Goal: Information Seeking & Learning: Learn about a topic

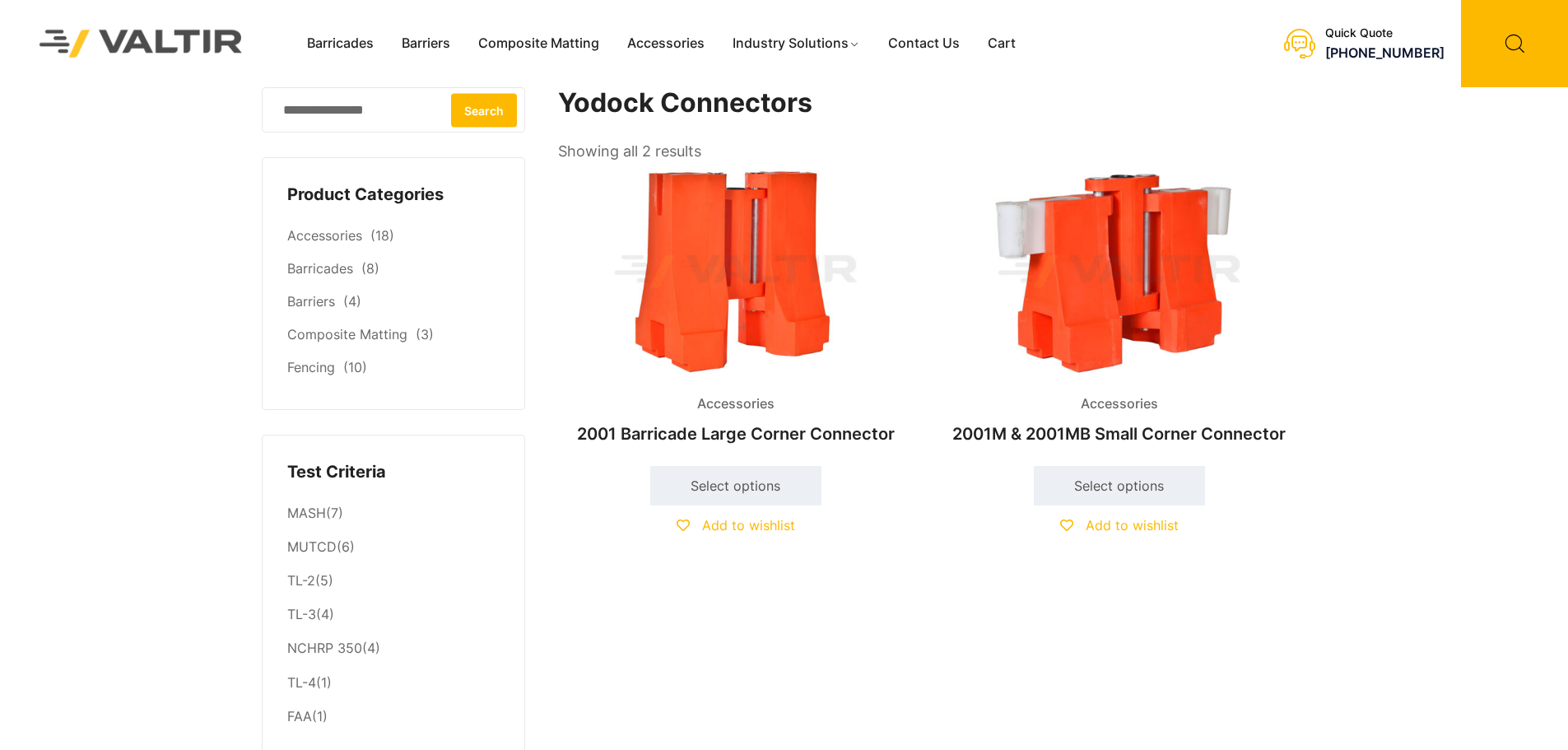
click at [746, 264] on img at bounding box center [736, 271] width 356 height 213
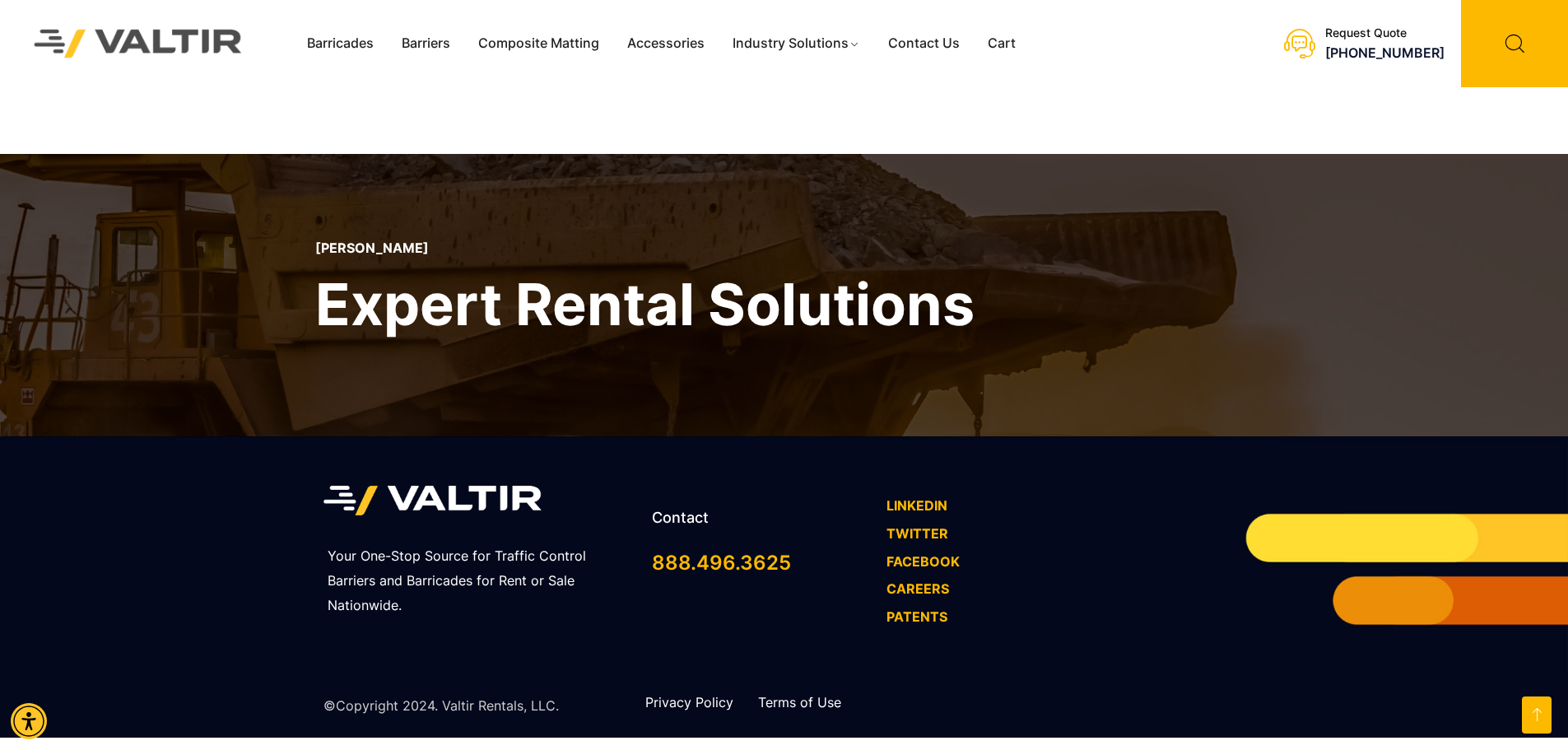
scroll to position [1502, 0]
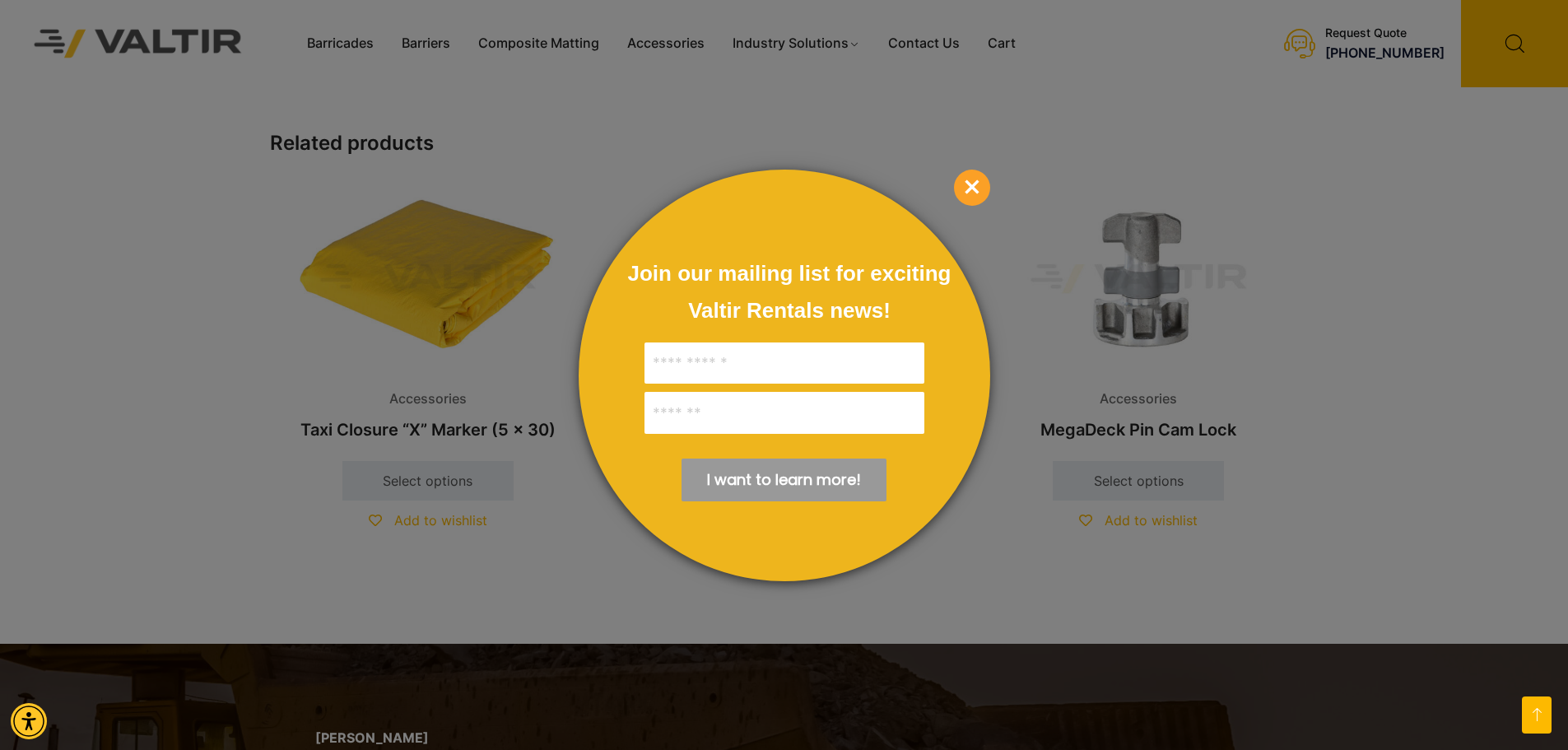
click at [963, 184] on span "×" at bounding box center [972, 188] width 36 height 36
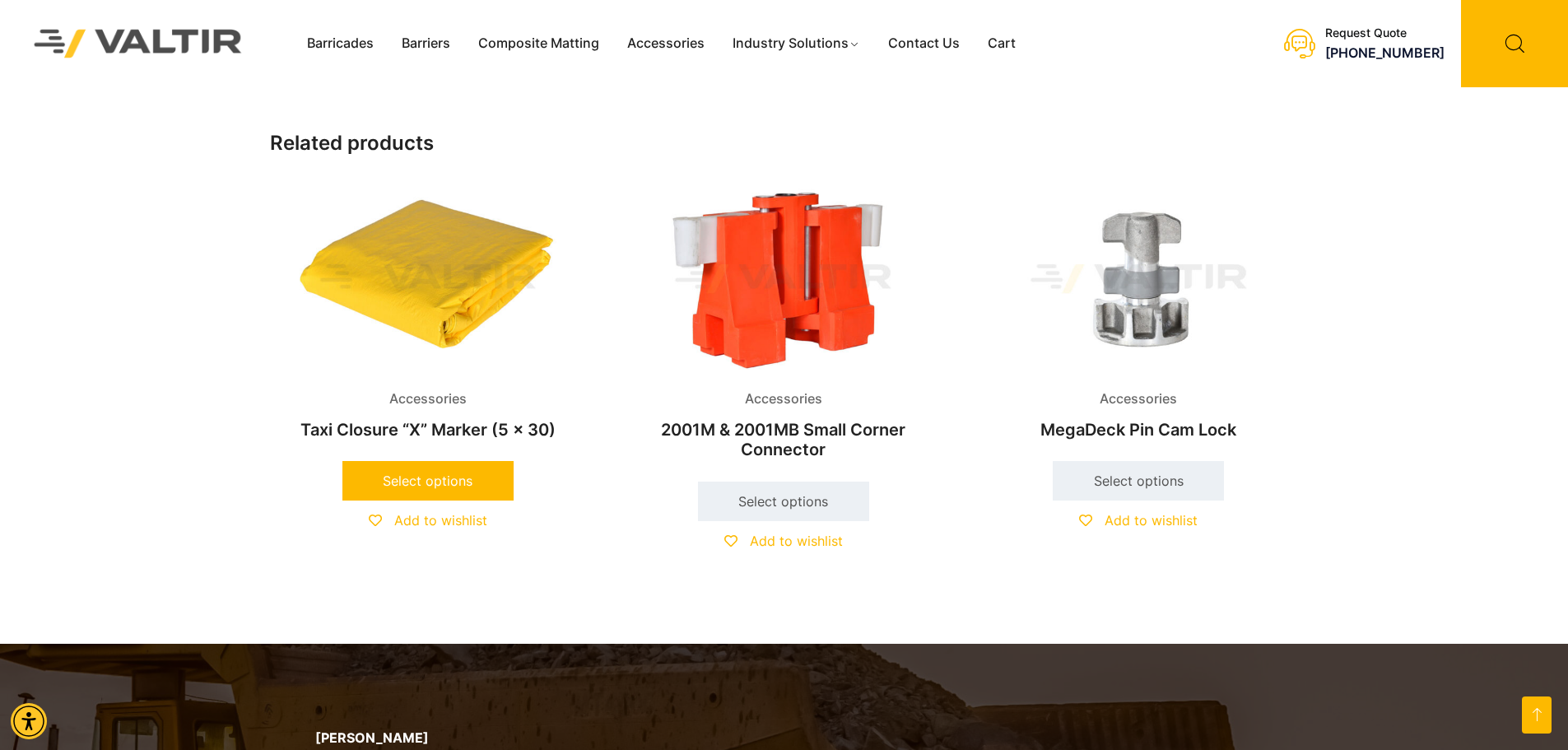
click at [488, 496] on link "Select options" at bounding box center [428, 480] width 171 height 40
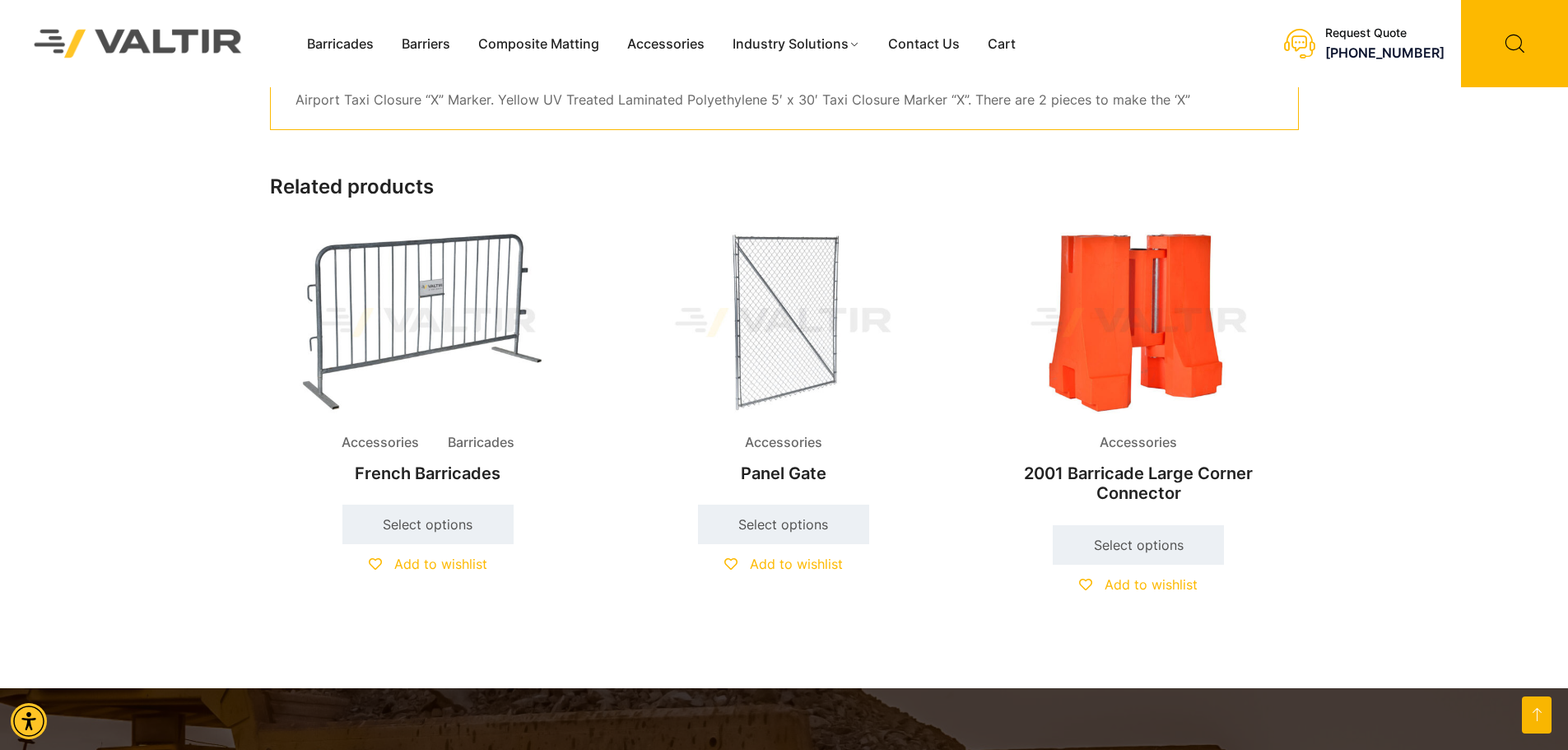
scroll to position [329, 0]
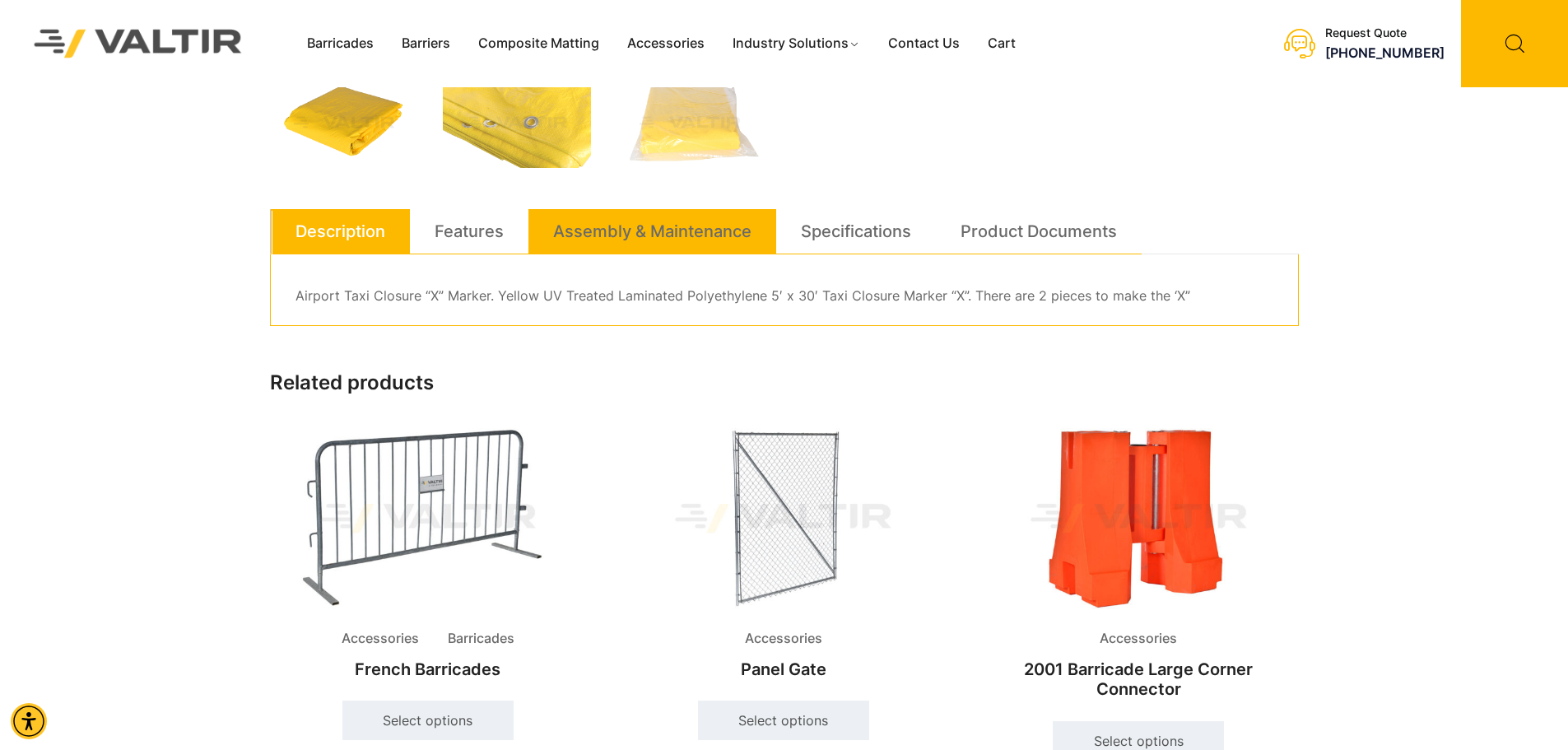
click at [667, 232] on link "Assembly & Maintenance" at bounding box center [653, 232] width 198 height 45
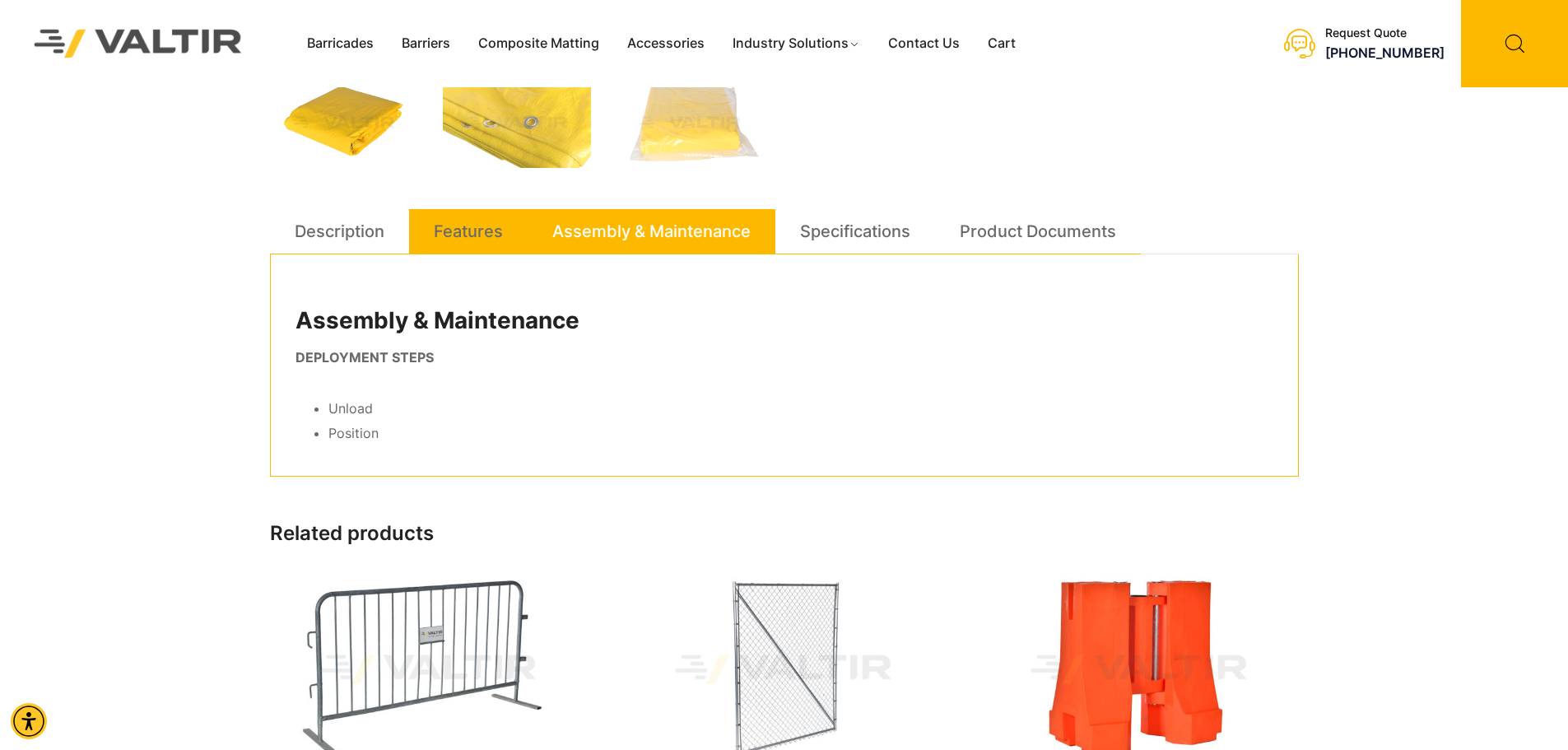
click at [491, 217] on link "Features" at bounding box center [468, 232] width 69 height 45
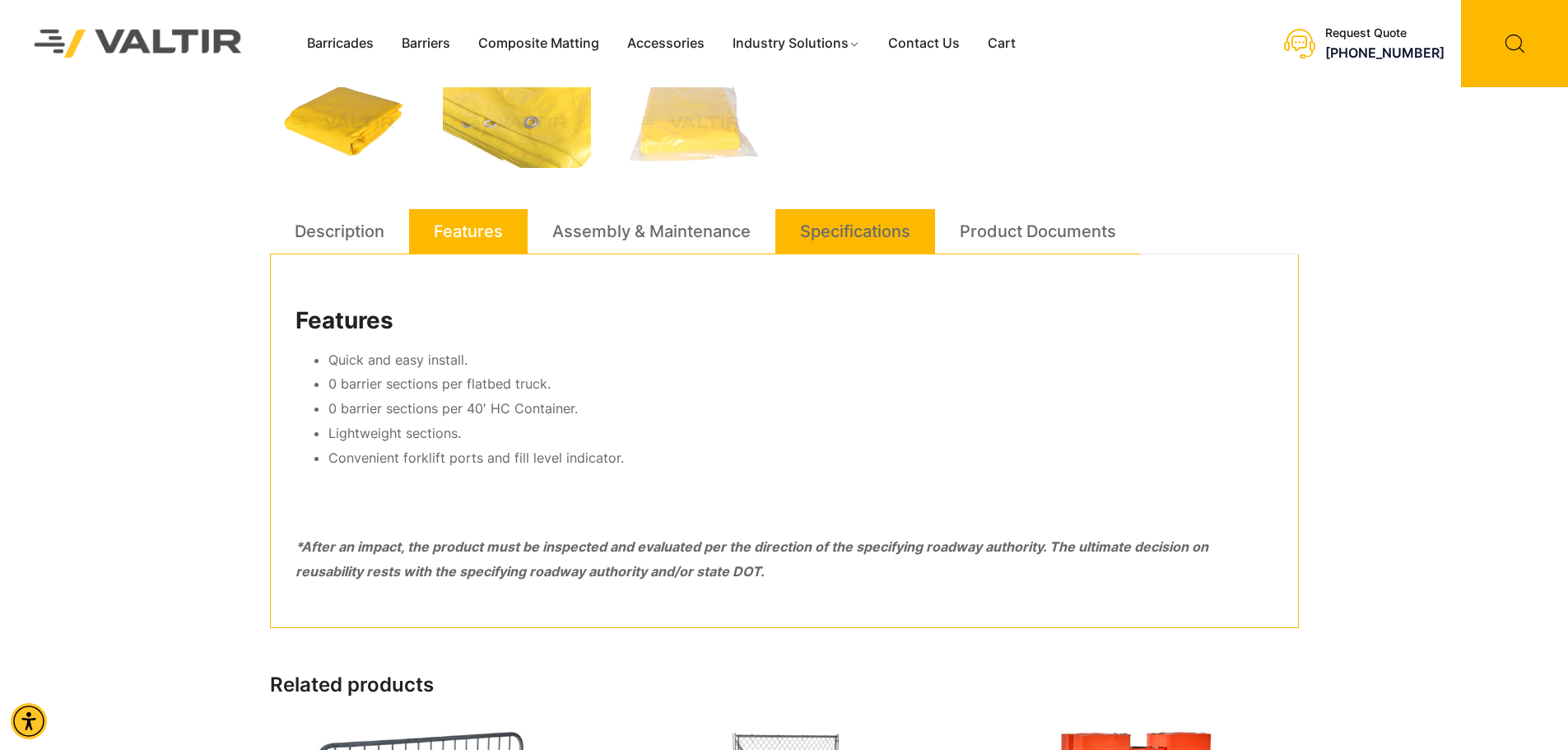
click at [908, 217] on link "Specifications" at bounding box center [854, 232] width 110 height 45
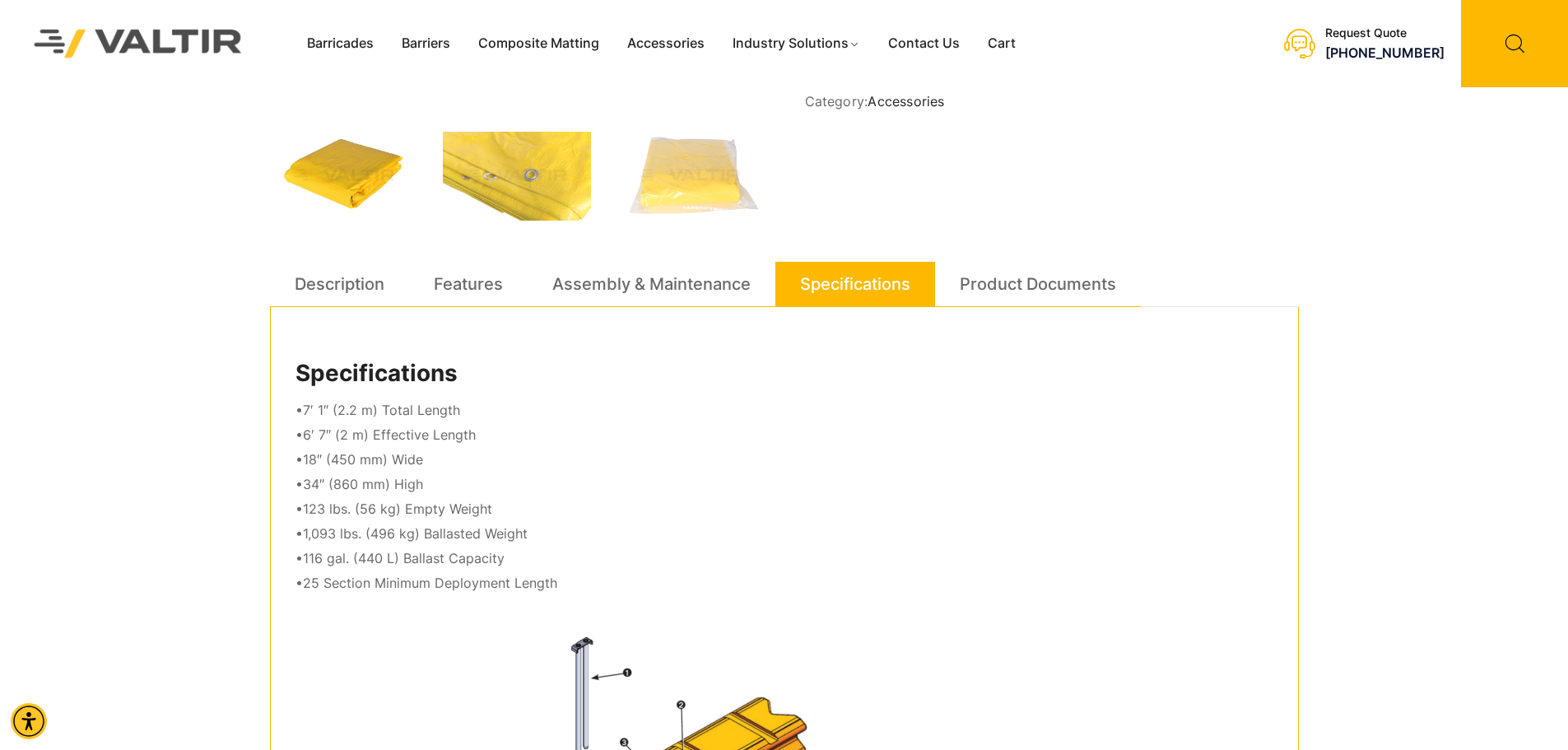
scroll to position [0, 0]
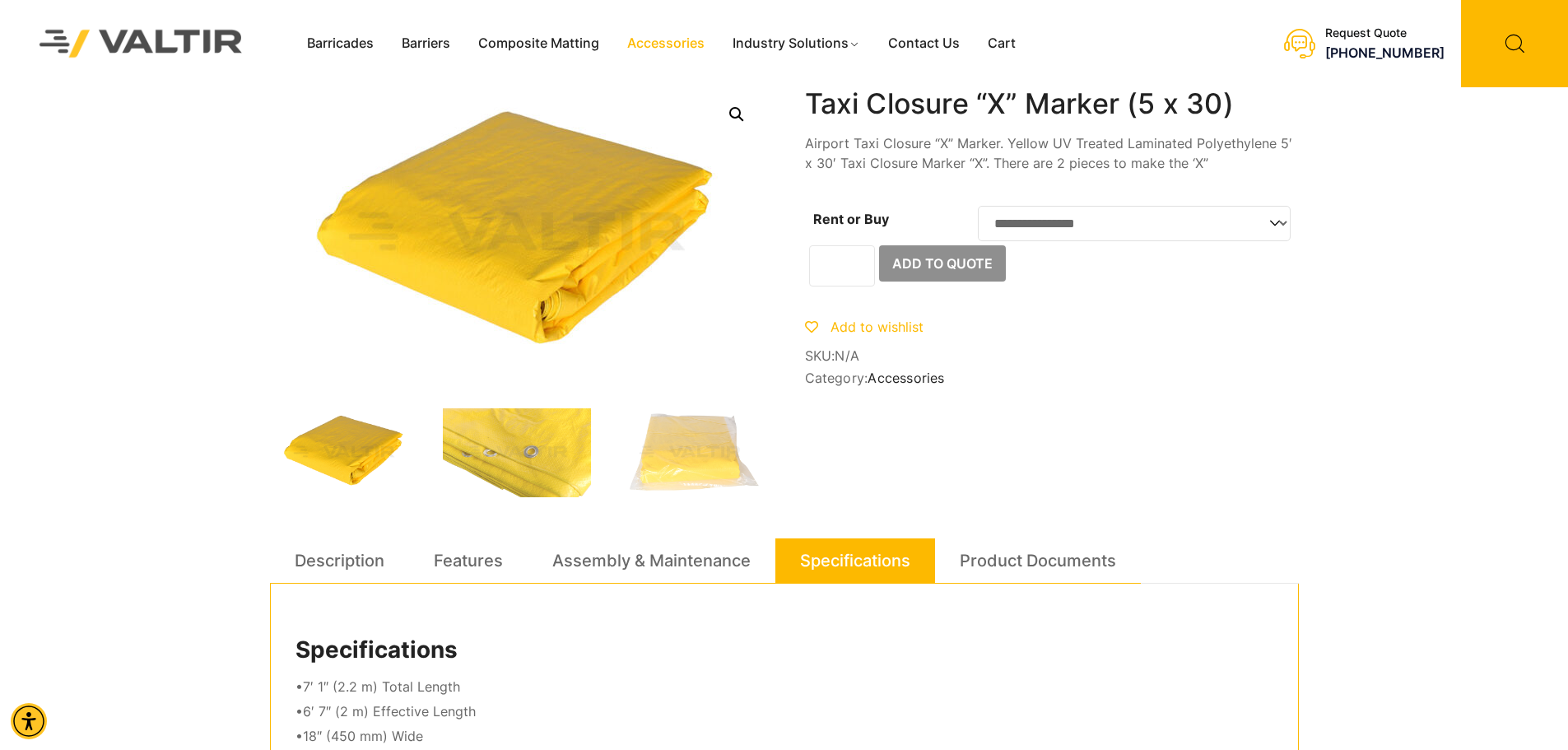
click at [715, 45] on link "Accessories" at bounding box center [665, 44] width 105 height 25
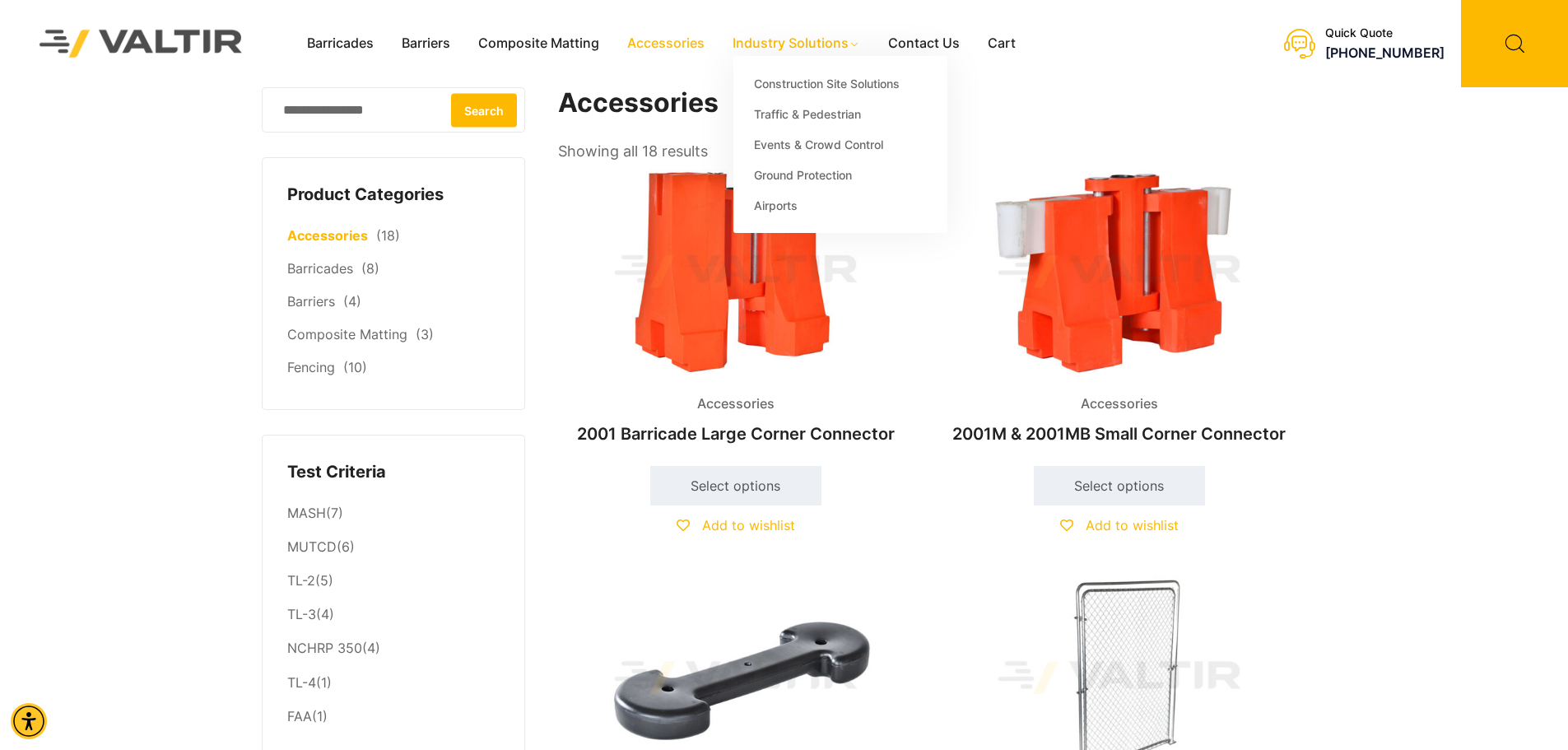
click at [801, 50] on link "Industry Solutions" at bounding box center [796, 44] width 155 height 25
click at [816, 41] on link "Industry Solutions" at bounding box center [796, 44] width 155 height 25
click at [822, 115] on link "Traffic & Pedestrian" at bounding box center [840, 113] width 214 height 31
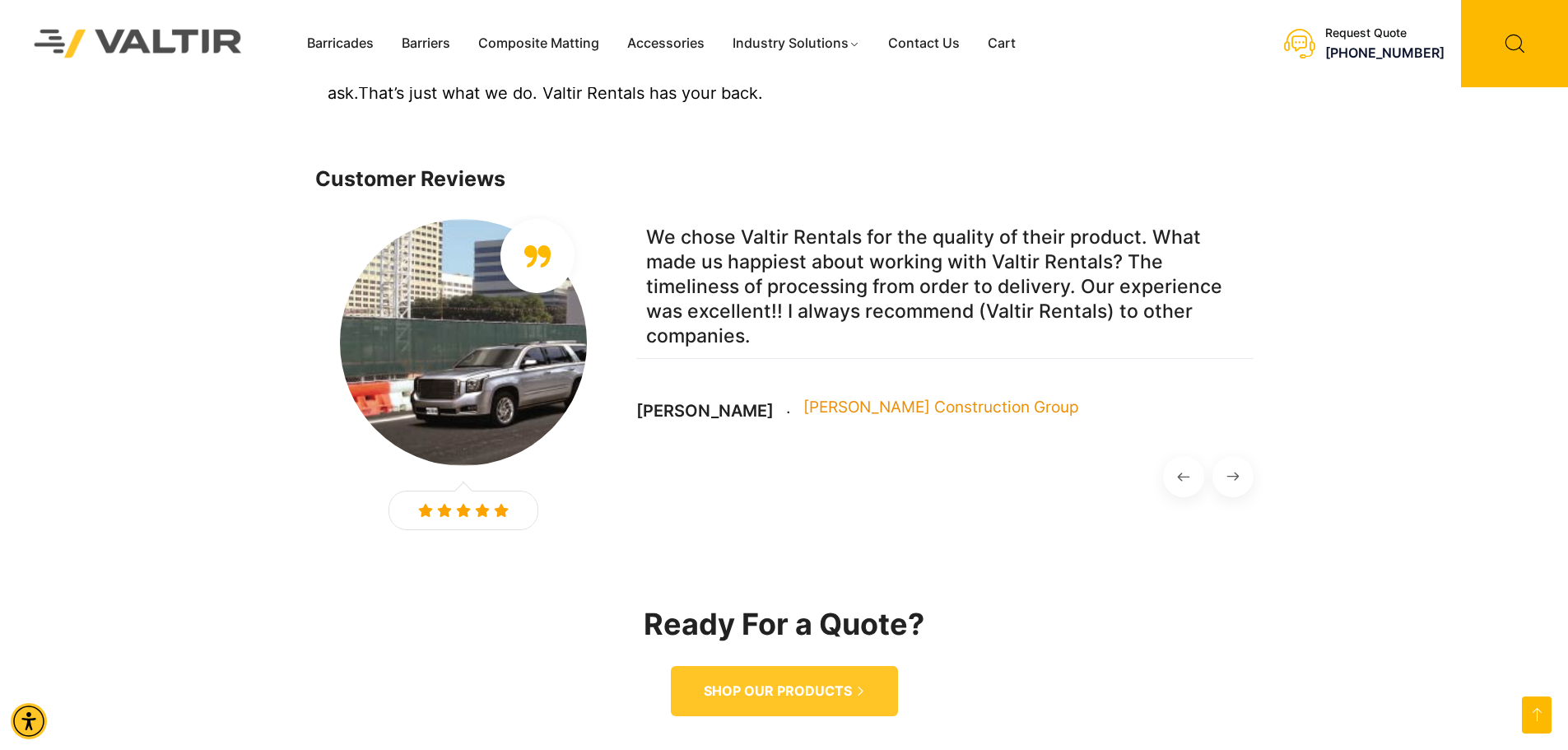
scroll to position [2057, 0]
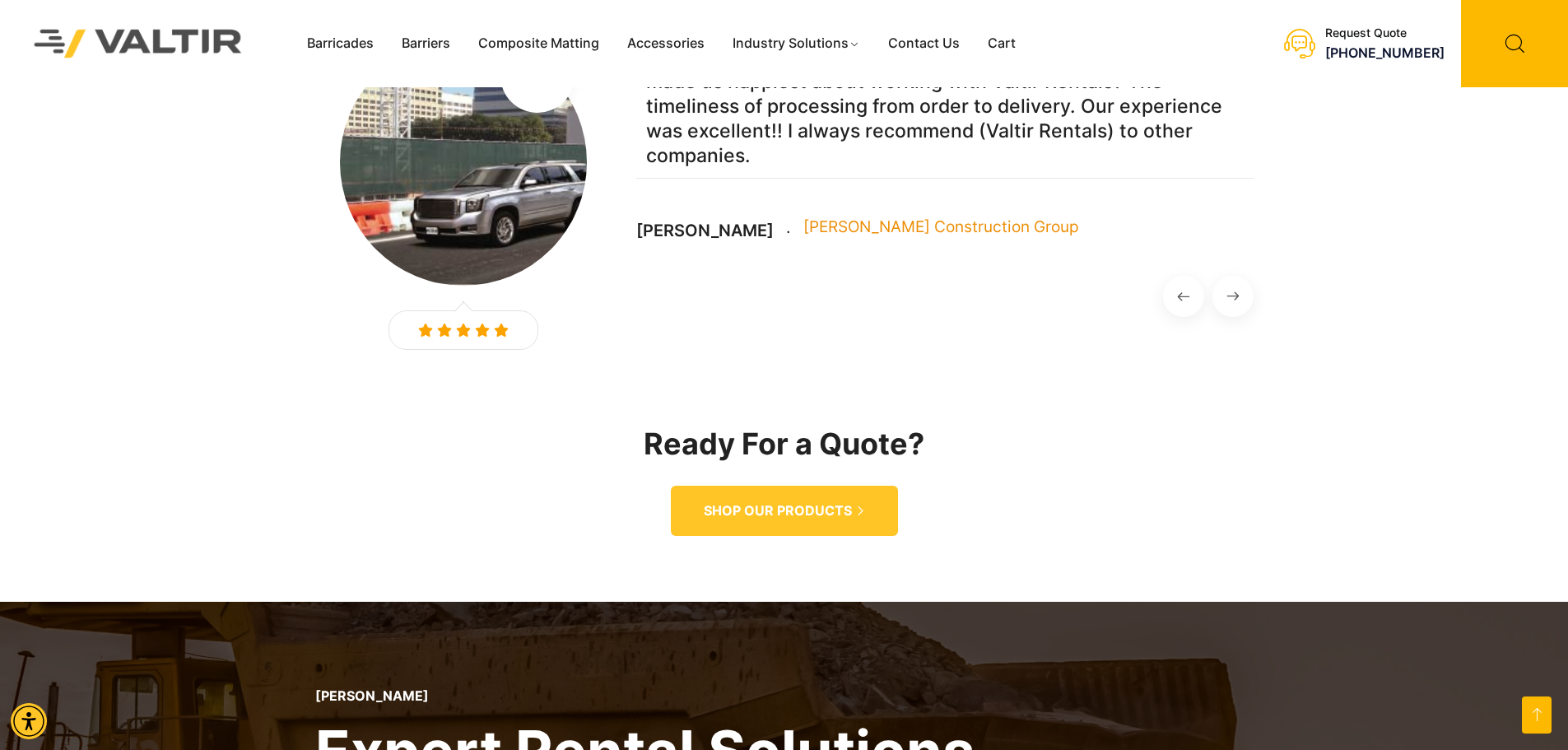
click at [1253, 249] on div "Customer Reviews Previous We chose Valtir Rentals for the quality of their prod…" at bounding box center [784, 290] width 1568 height 622
click at [1239, 275] on button "Next" at bounding box center [1233, 296] width 41 height 41
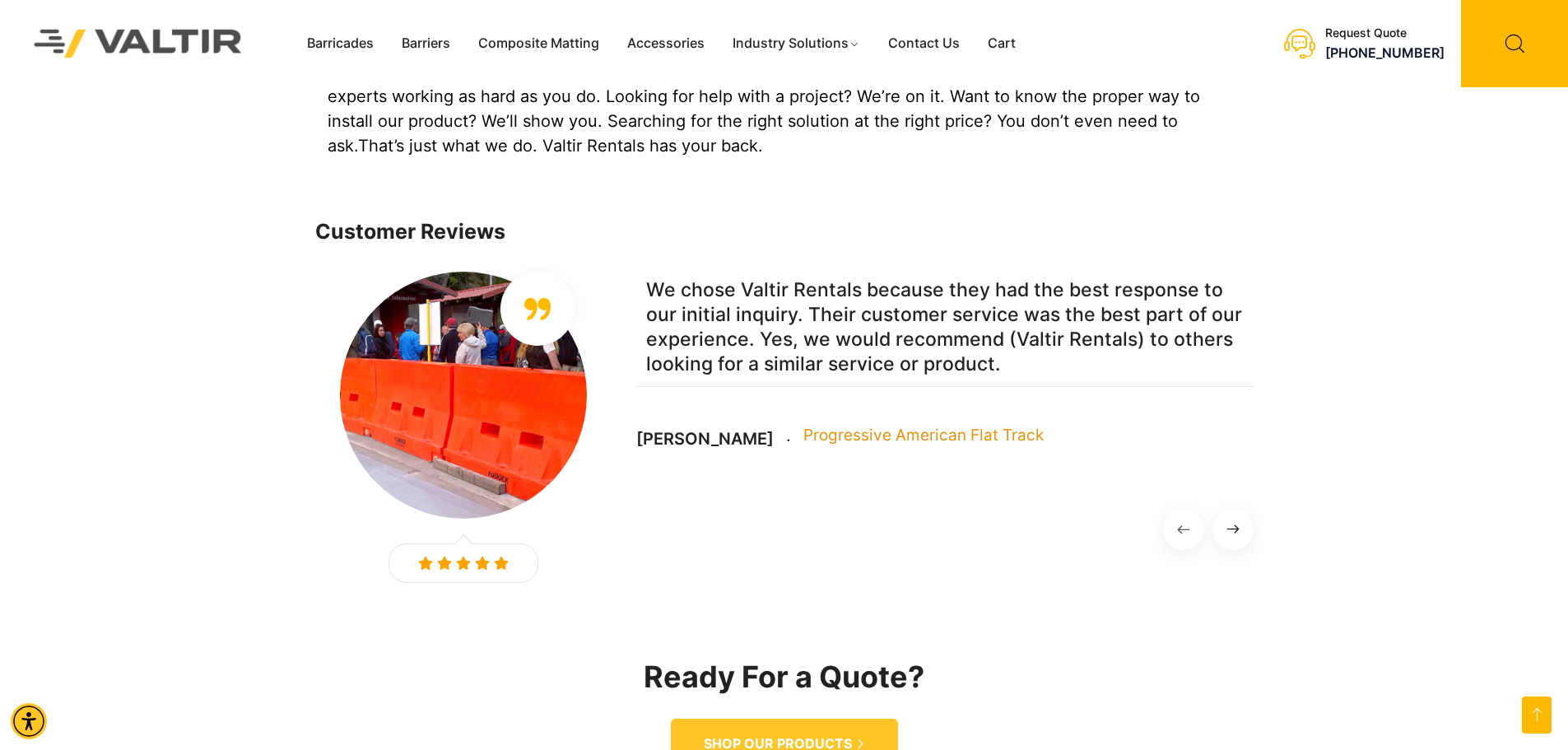
scroll to position [1810, 0]
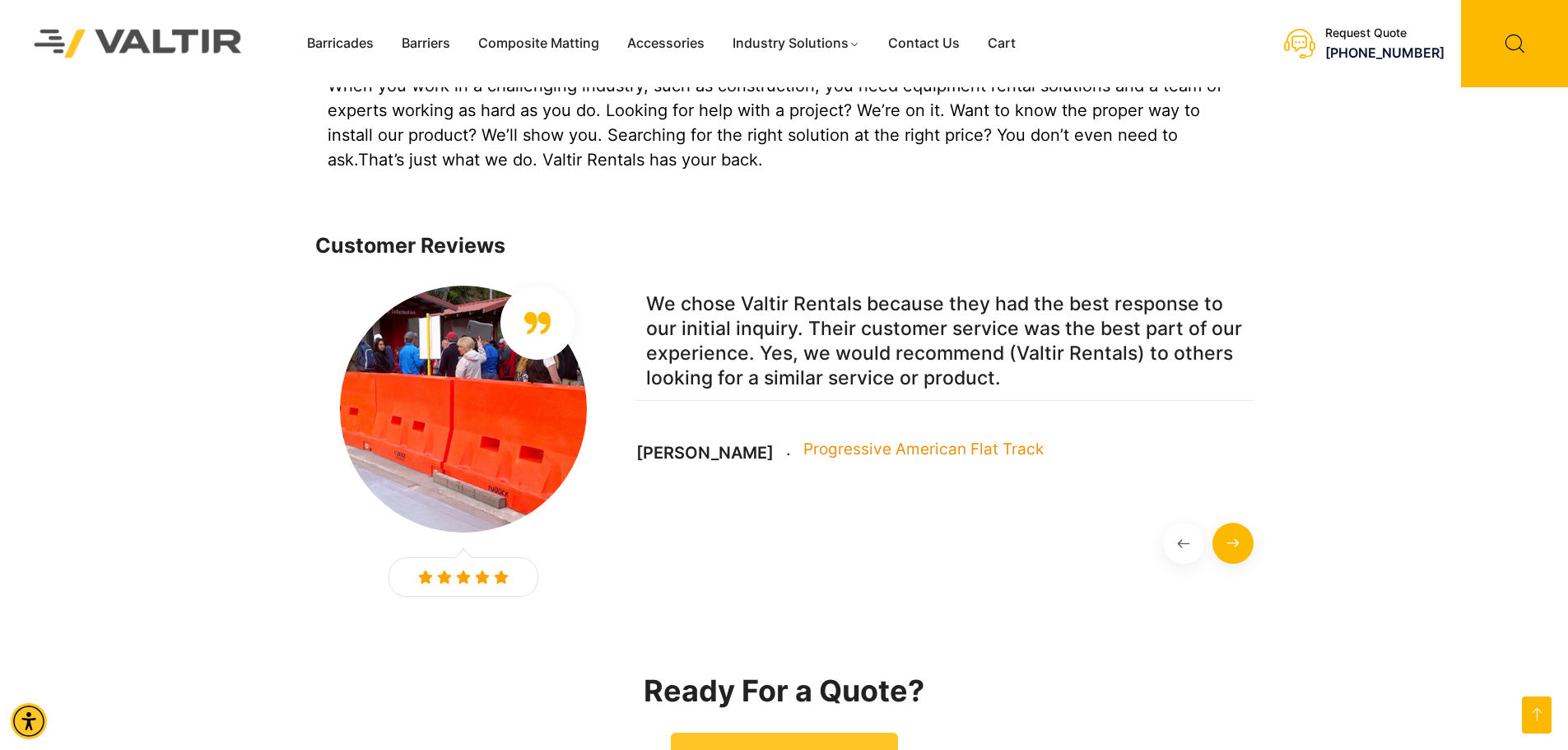
click at [1250, 523] on button "Next" at bounding box center [1233, 543] width 41 height 41
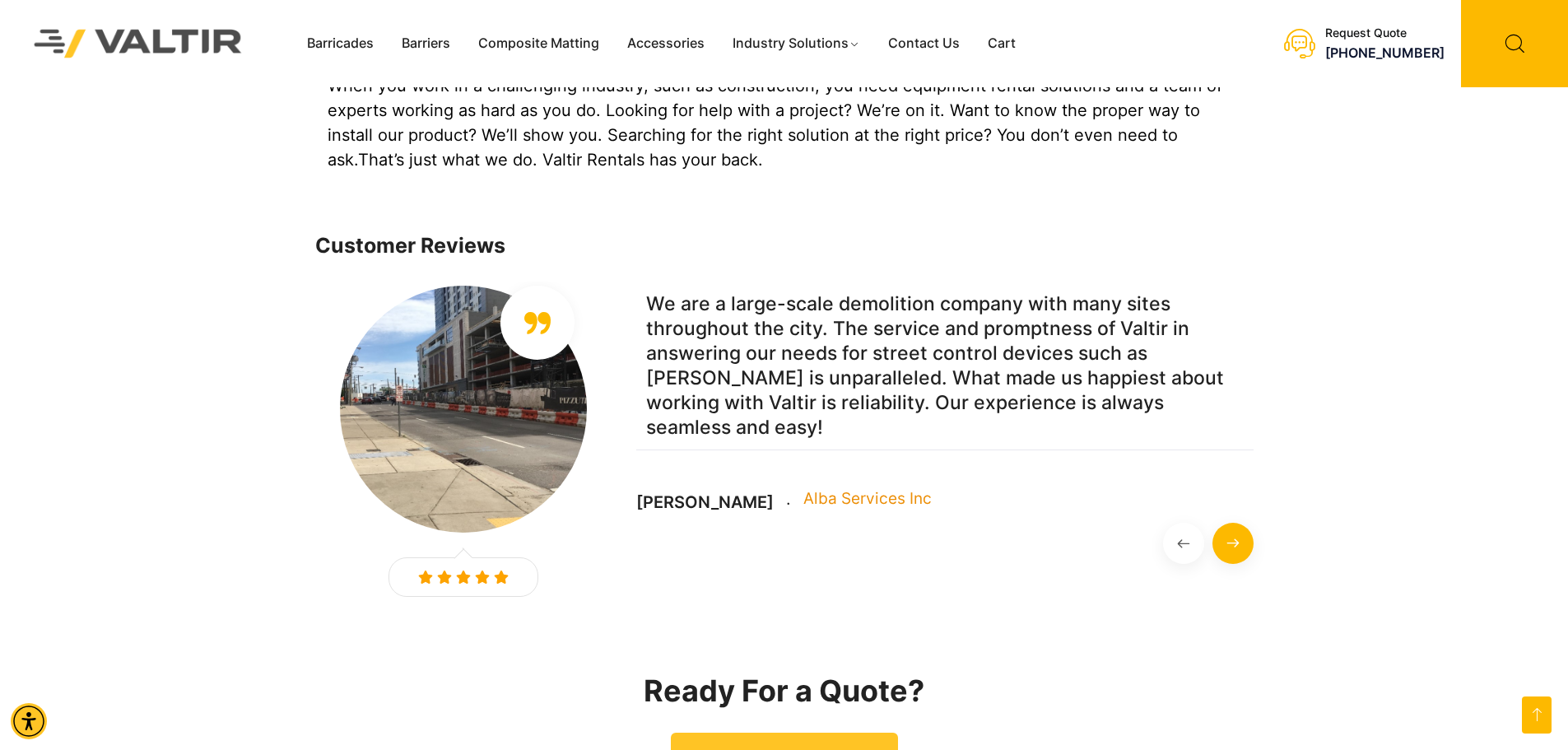
click at [1250, 523] on button "Next" at bounding box center [1233, 543] width 41 height 41
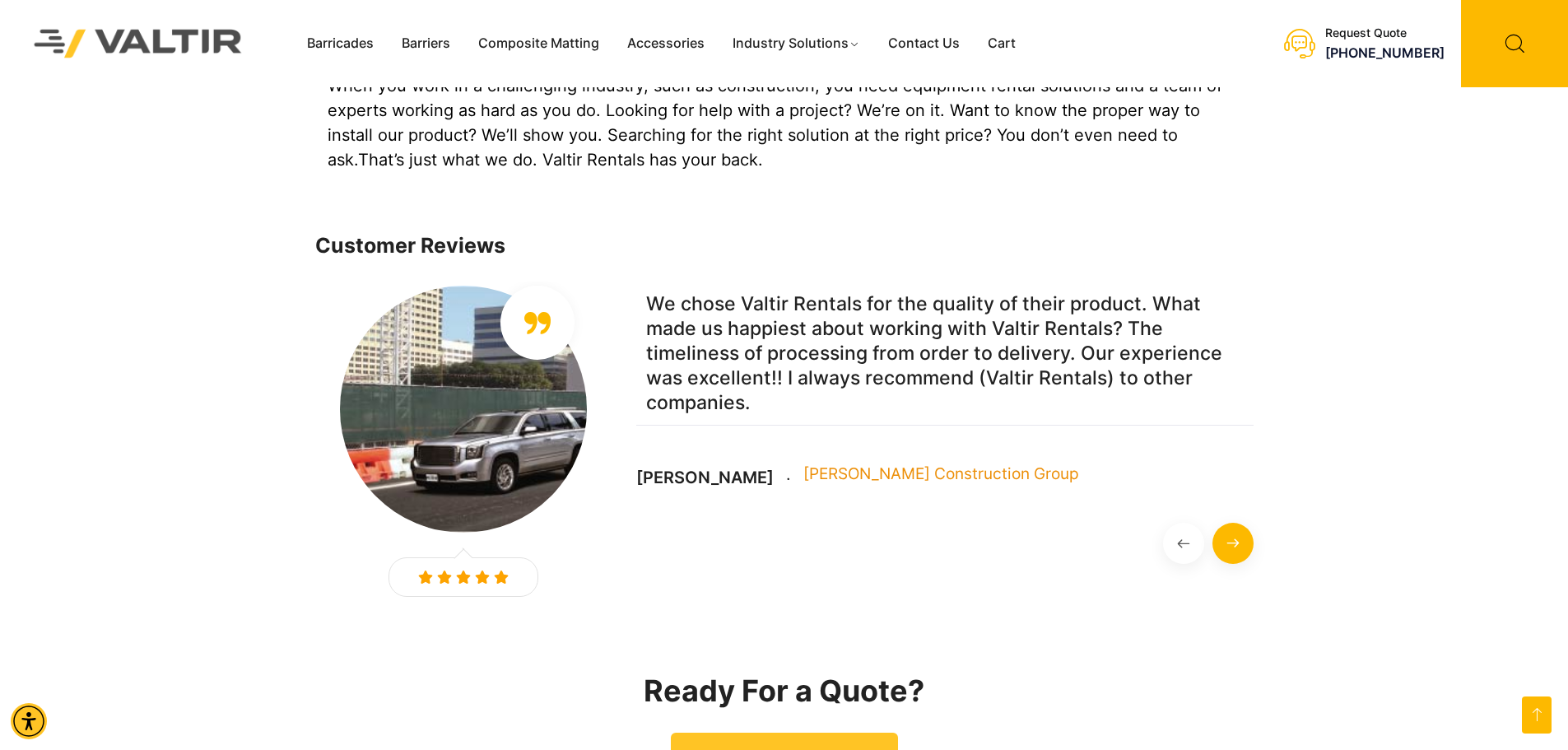
click at [1250, 523] on button "Next" at bounding box center [1233, 543] width 41 height 41
